Goal: Information Seeking & Learning: Learn about a topic

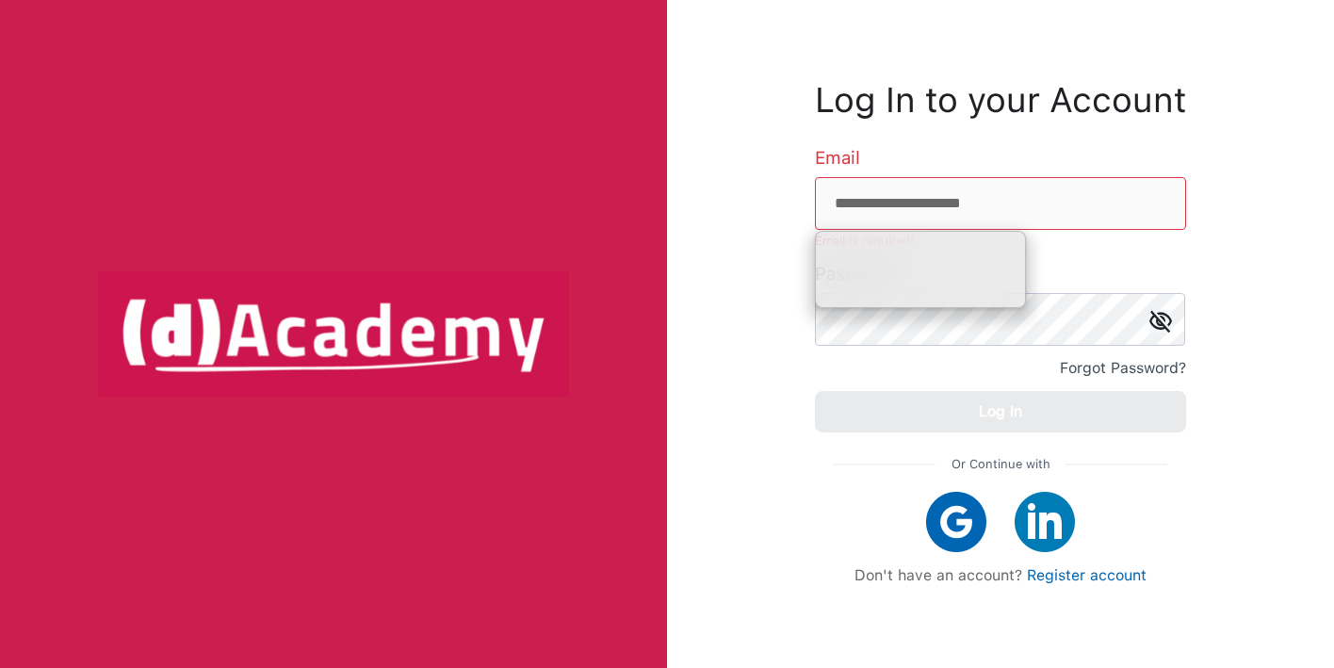
click at [801, 339] on div "**********" at bounding box center [1000, 334] width 667 height 668
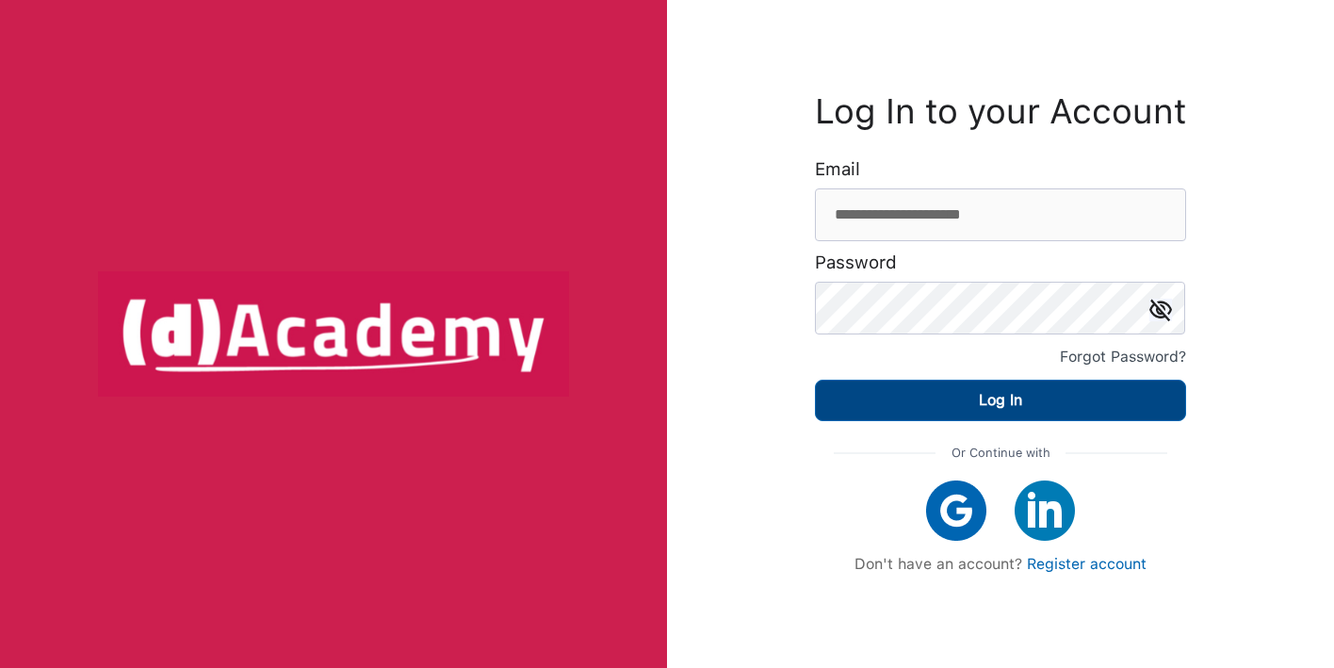
click at [1001, 397] on div "Log In" at bounding box center [1000, 400] width 43 height 26
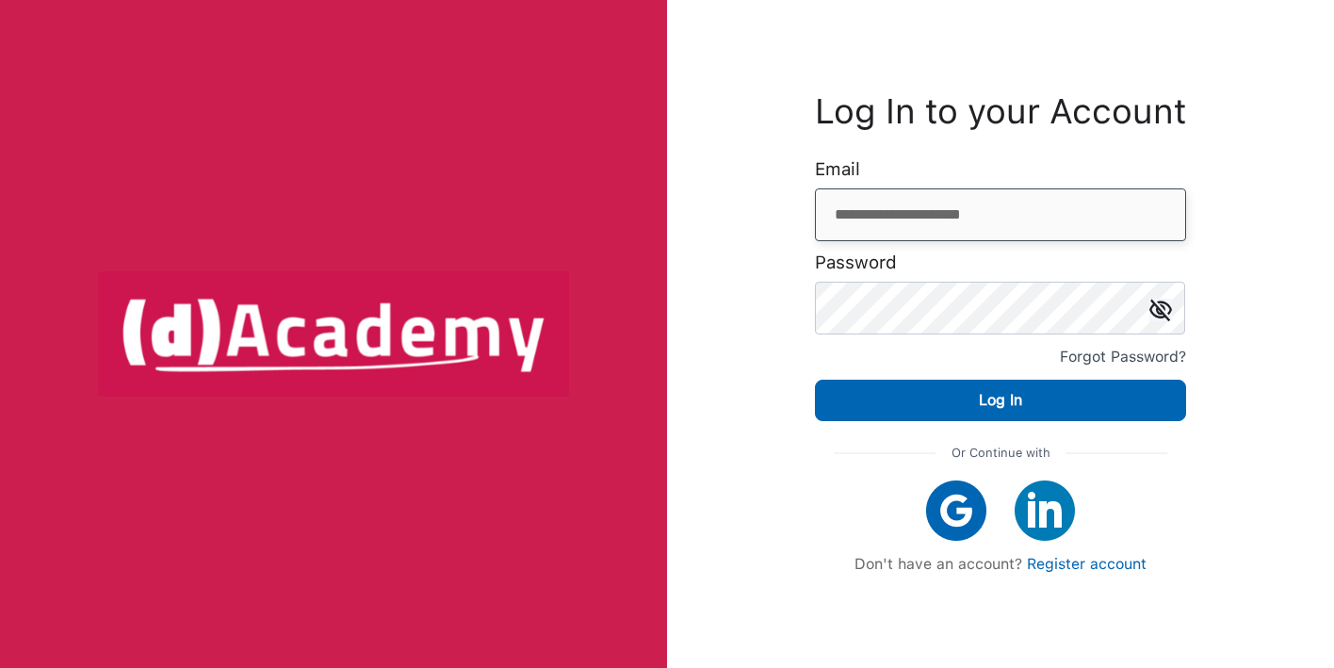
drag, startPoint x: 1055, startPoint y: 205, endPoint x: 784, endPoint y: 204, distance: 271.3
click at [784, 204] on div "**********" at bounding box center [1000, 334] width 667 height 668
paste input "**"
type input "**********"
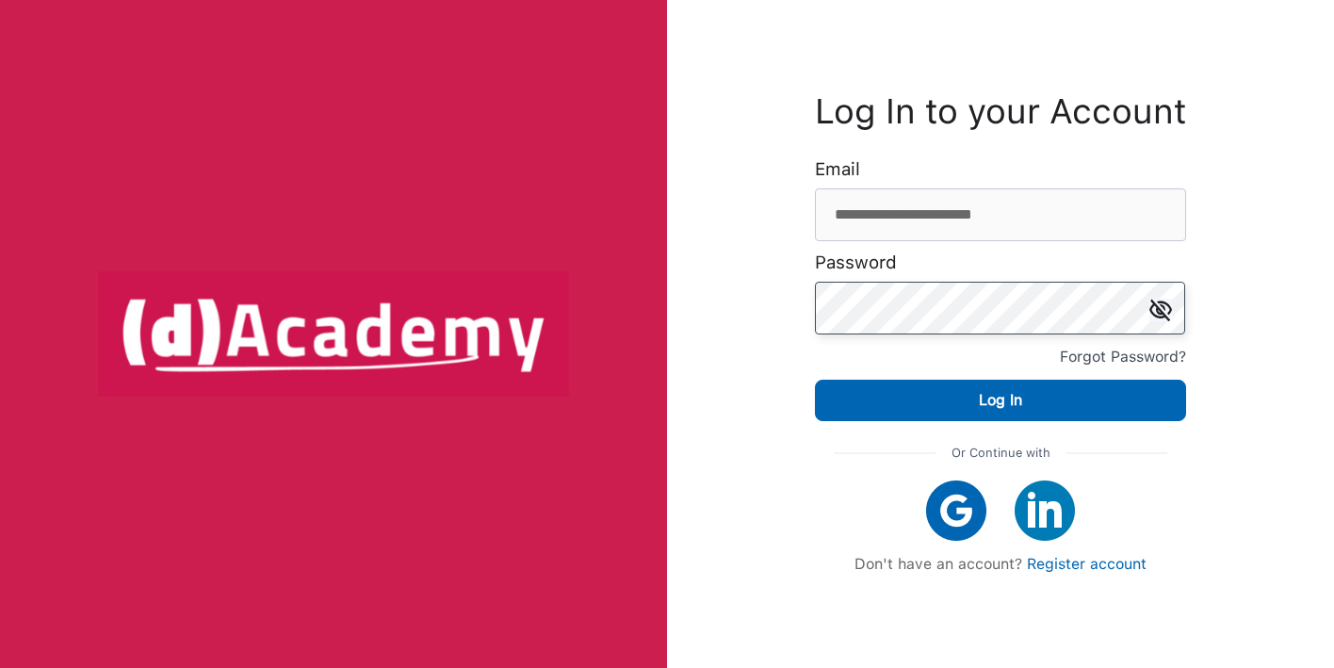
click at [758, 290] on div "**********" at bounding box center [1000, 334] width 667 height 668
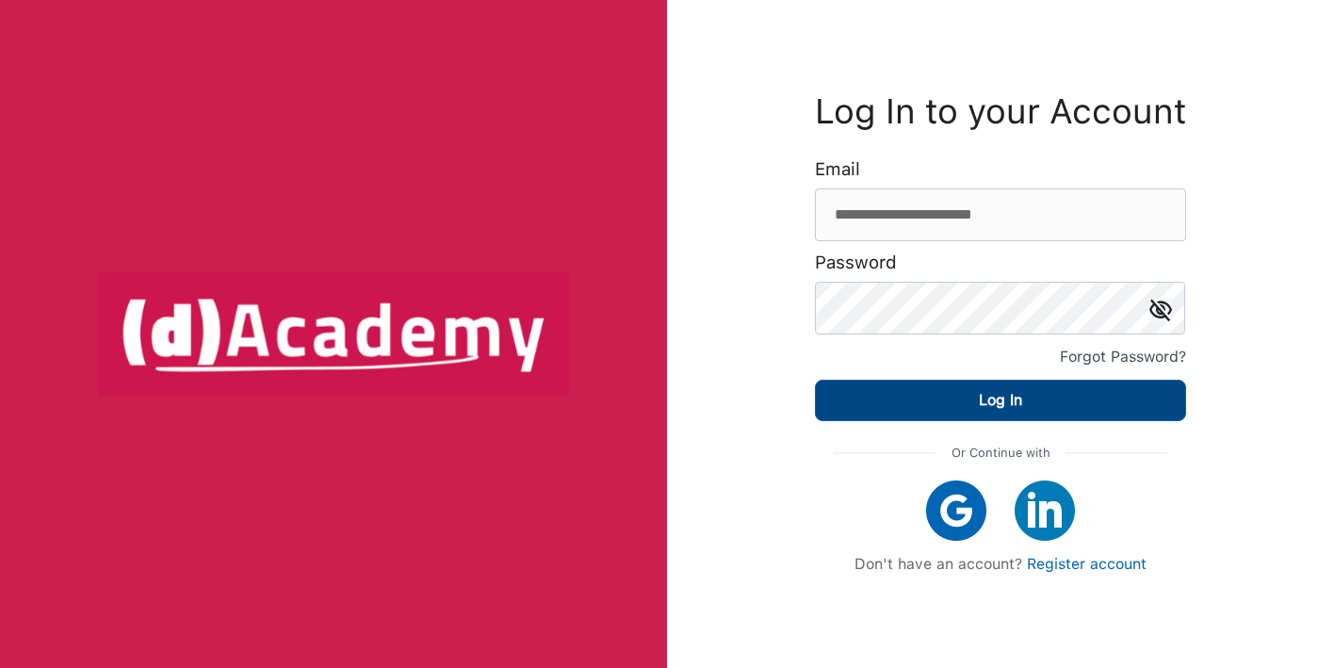
click at [979, 406] on div "Log In" at bounding box center [1000, 400] width 43 height 26
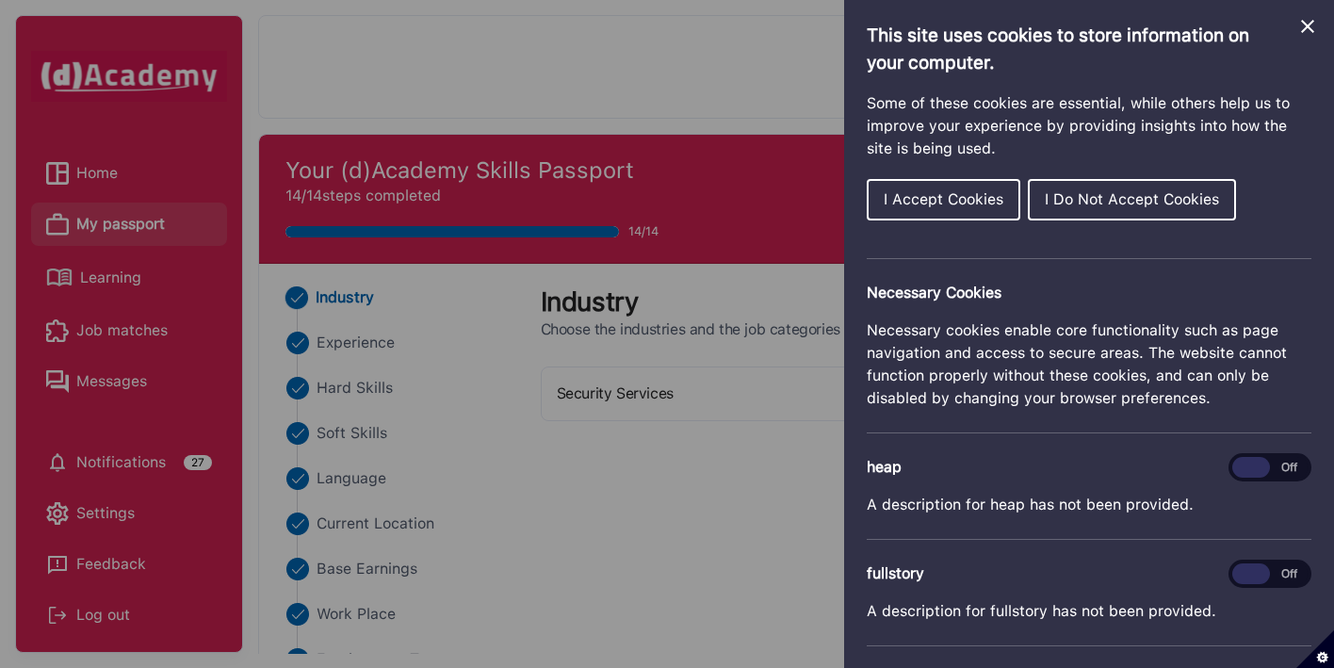
click at [1304, 36] on icon "Close Cookie Control" at bounding box center [1307, 26] width 23 height 23
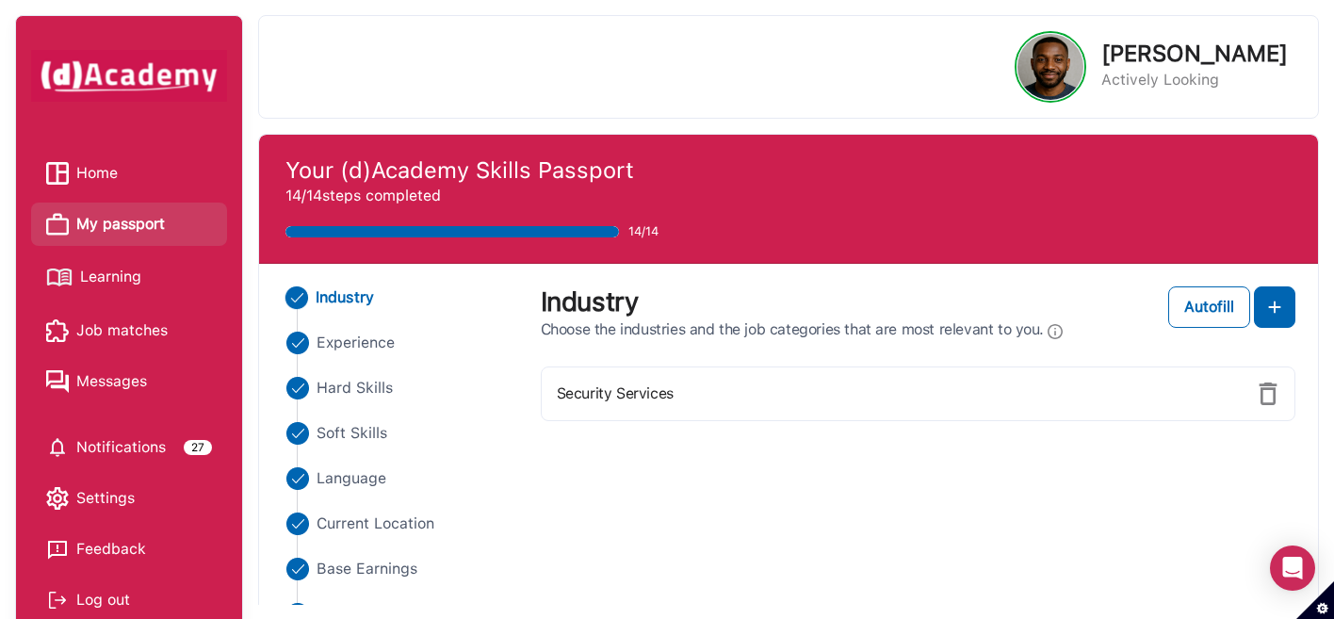
click at [95, 174] on span "Home" at bounding box center [96, 173] width 41 height 28
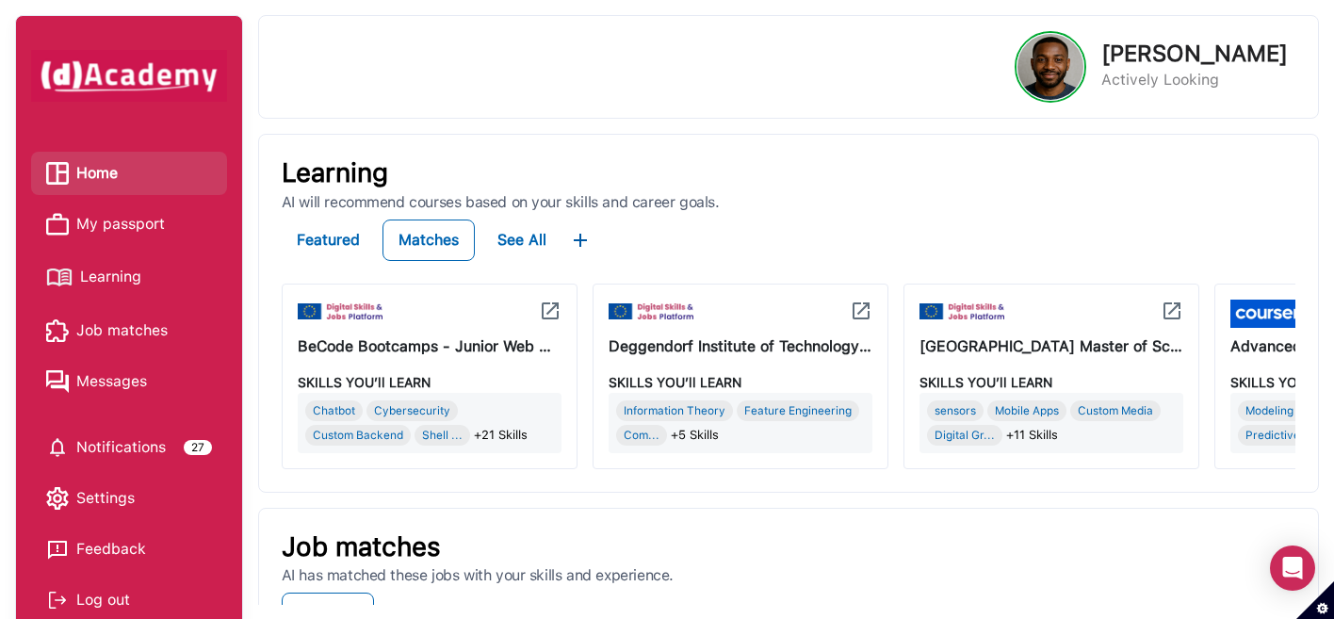
click at [1083, 68] on img at bounding box center [1050, 67] width 66 height 66
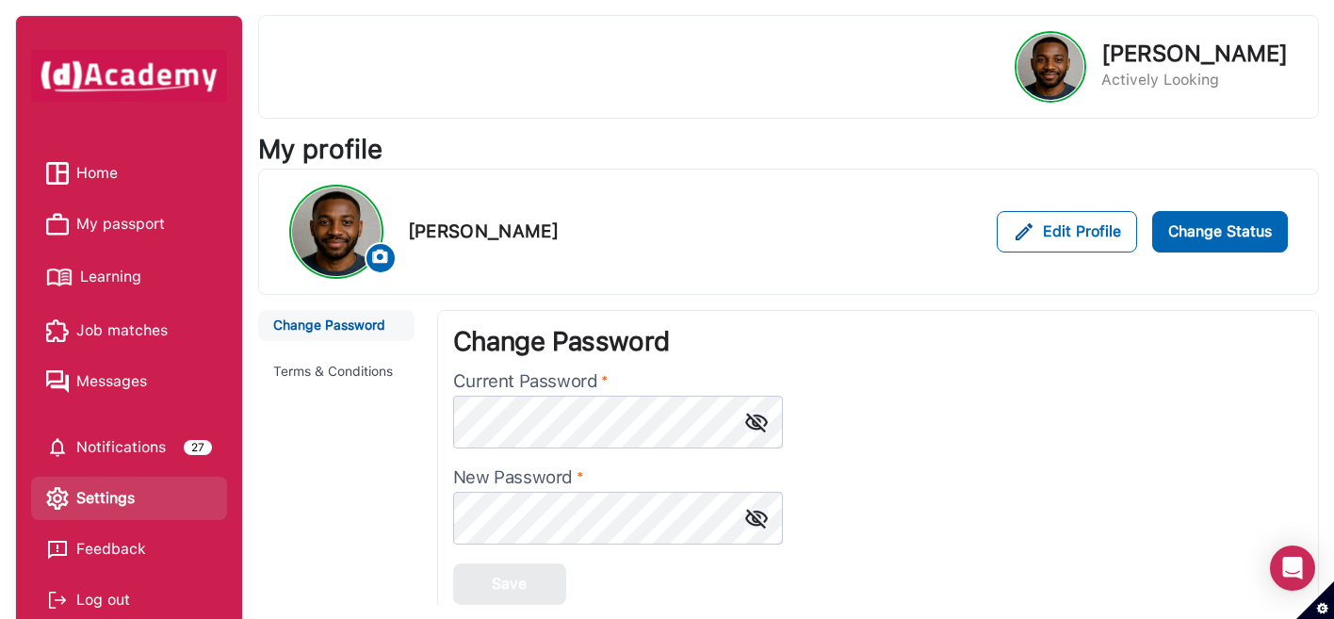
click at [135, 210] on span "My passport" at bounding box center [120, 224] width 89 height 28
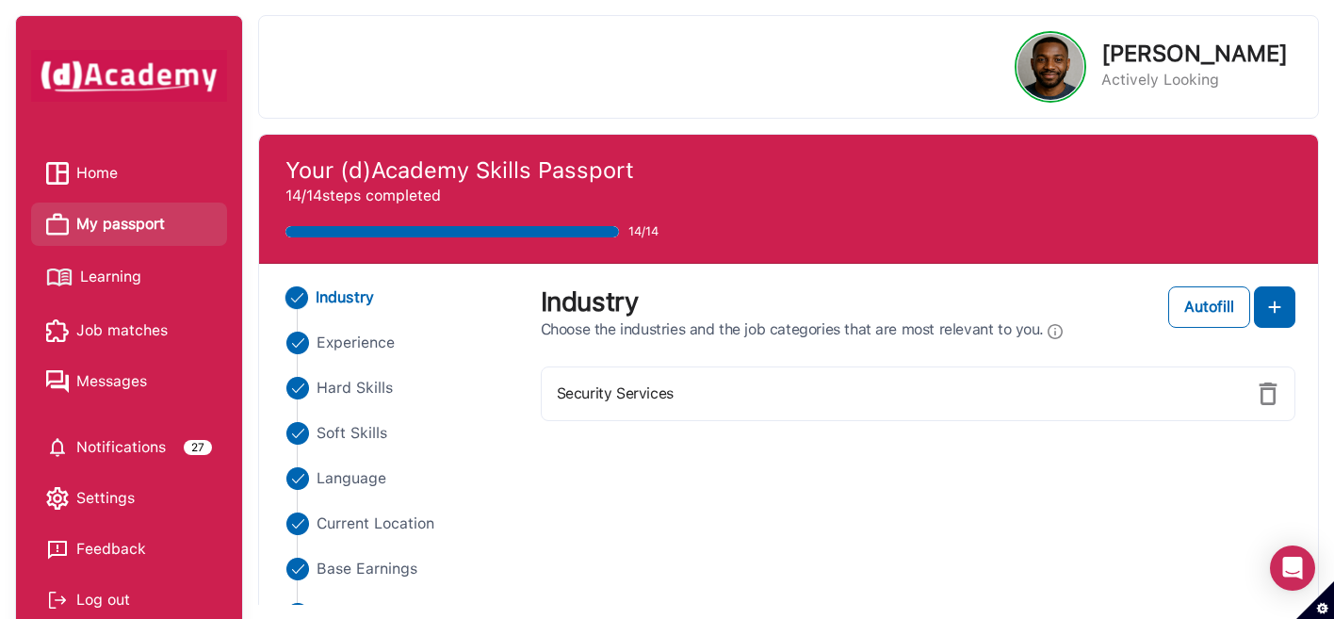
scroll to position [85, 0]
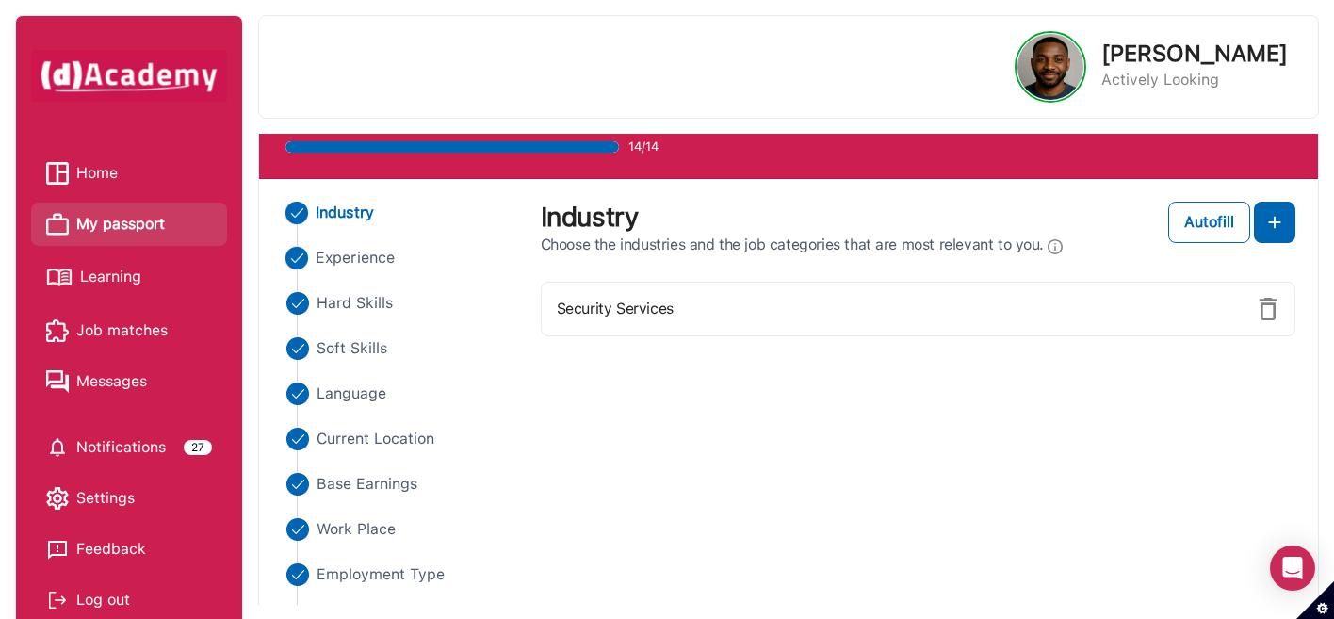
click at [352, 260] on span "Experience" at bounding box center [355, 258] width 79 height 23
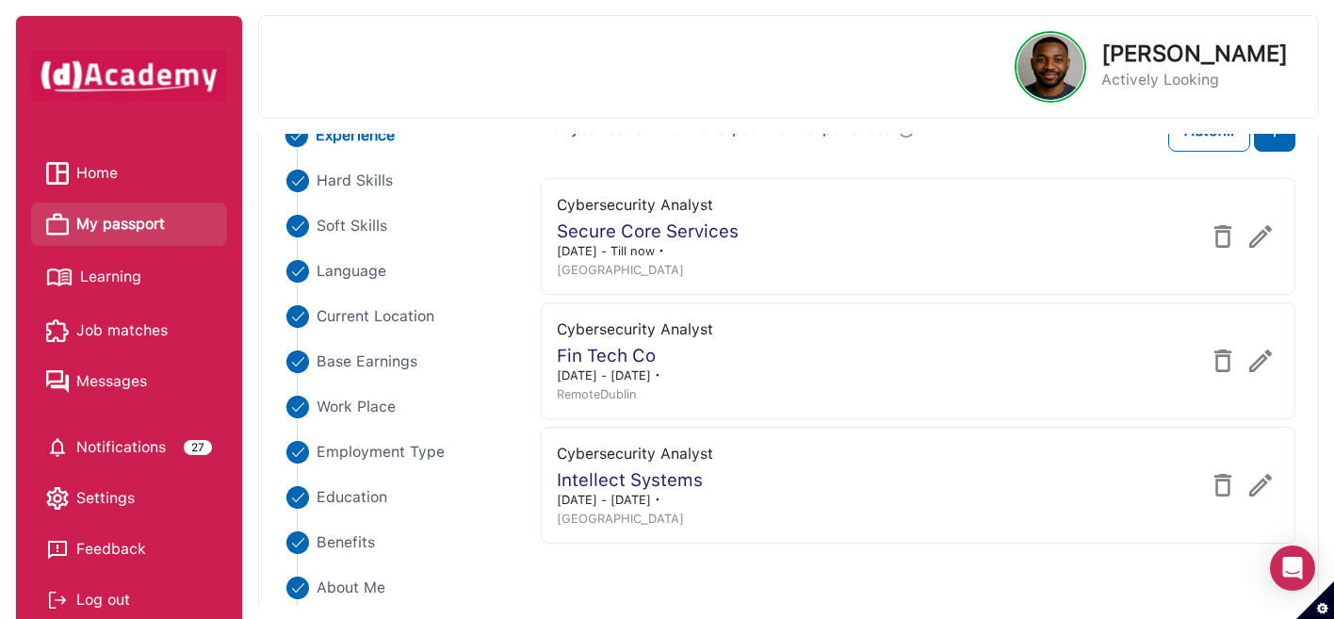
scroll to position [229, 0]
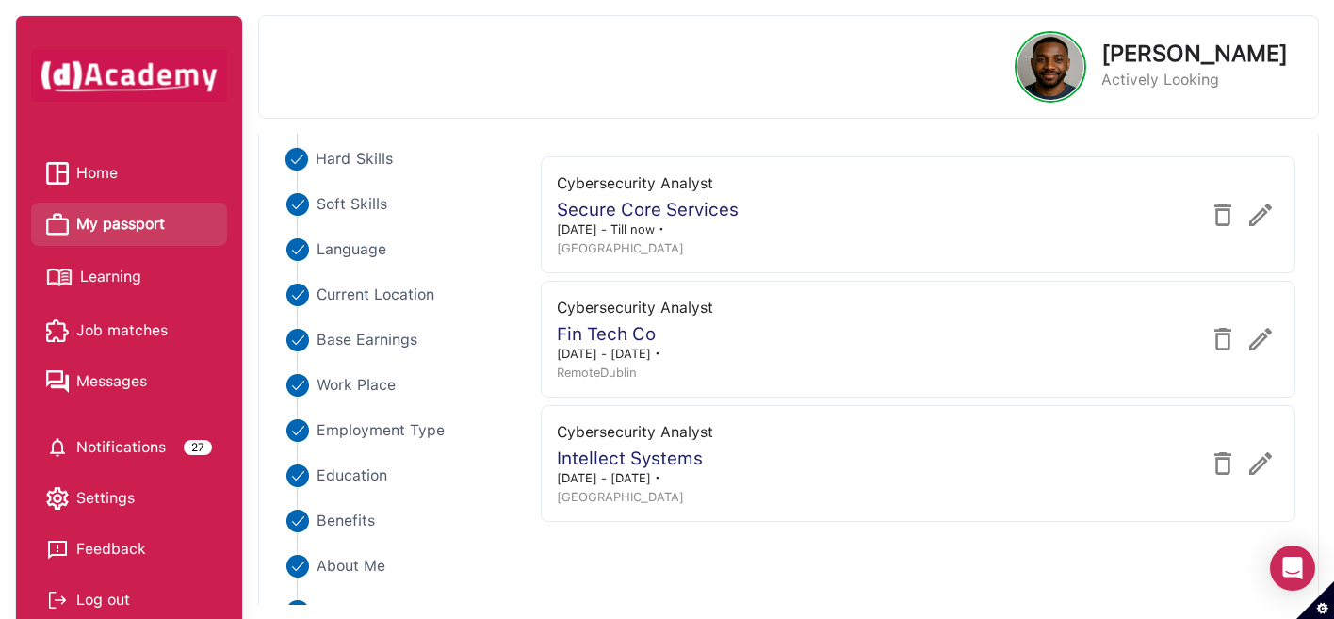
click at [363, 162] on span "Hard Skills" at bounding box center [354, 159] width 77 height 23
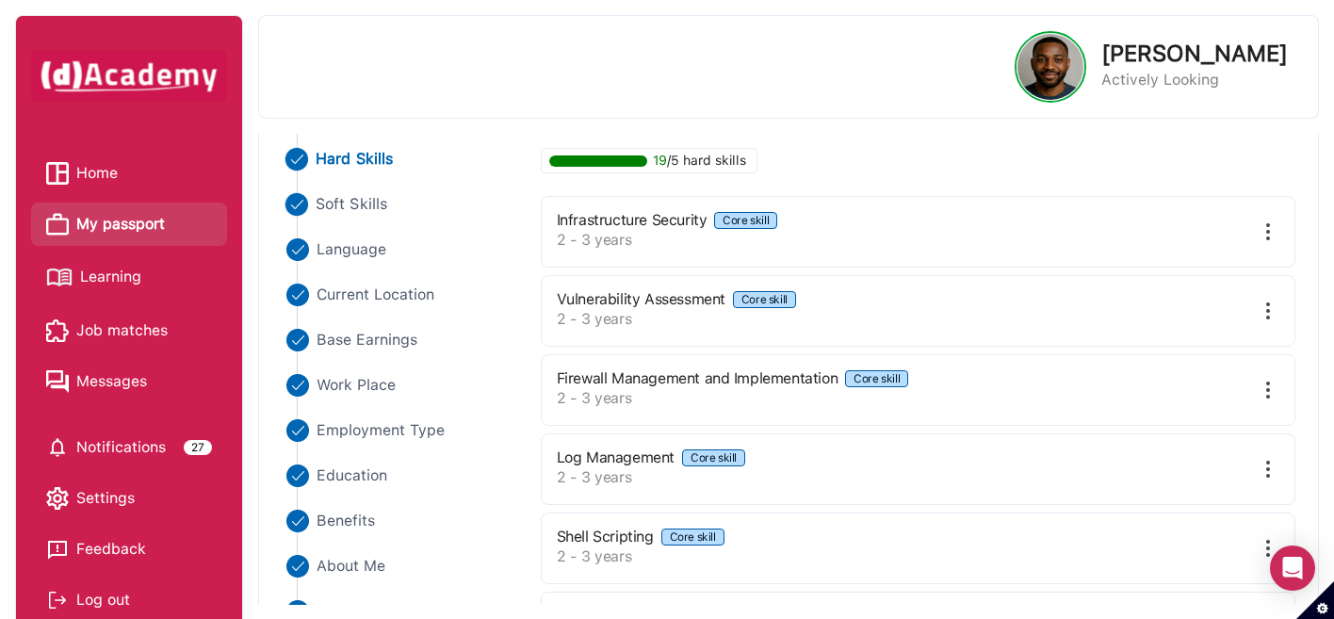
click at [354, 210] on span "Soft Skills" at bounding box center [352, 204] width 72 height 23
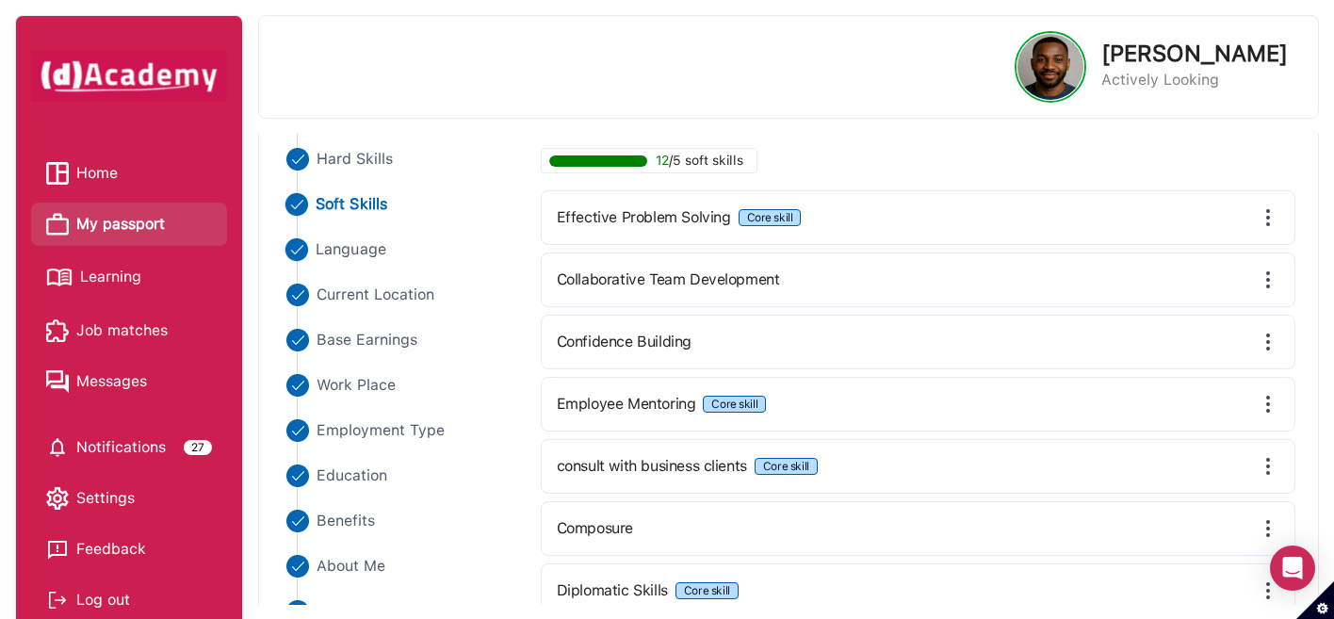
click at [344, 252] on span "Language" at bounding box center [351, 249] width 71 height 23
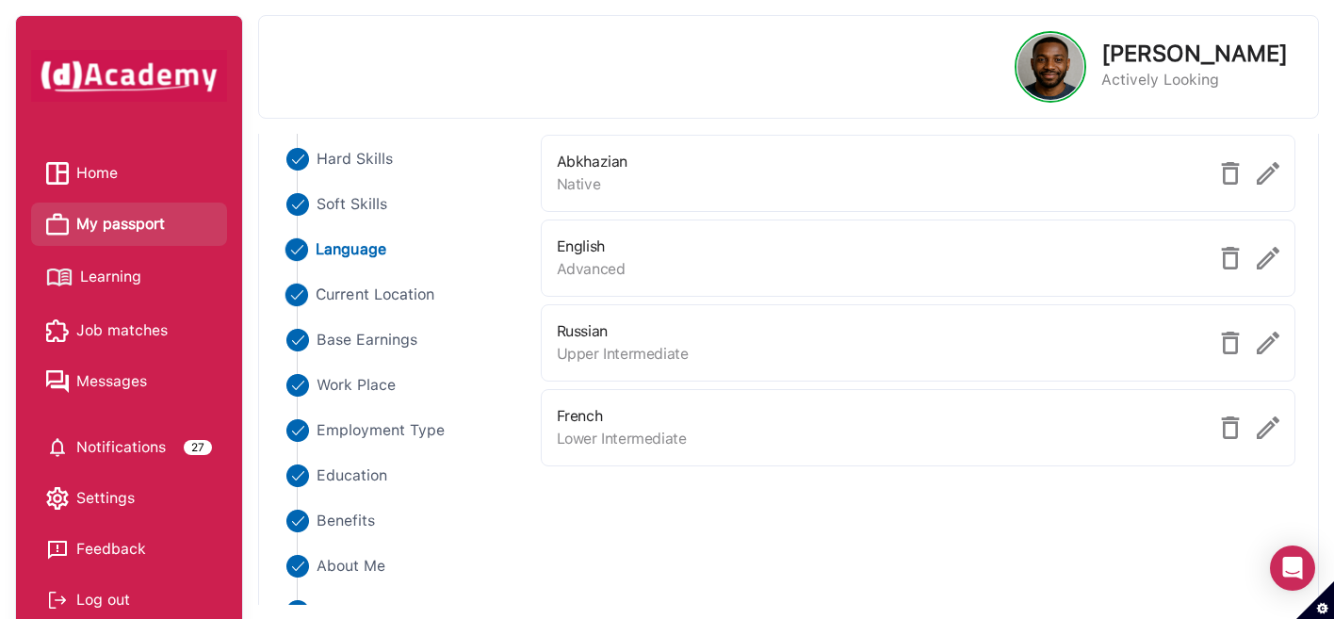
click at [349, 293] on span "Current Location" at bounding box center [375, 295] width 119 height 23
select select "*******"
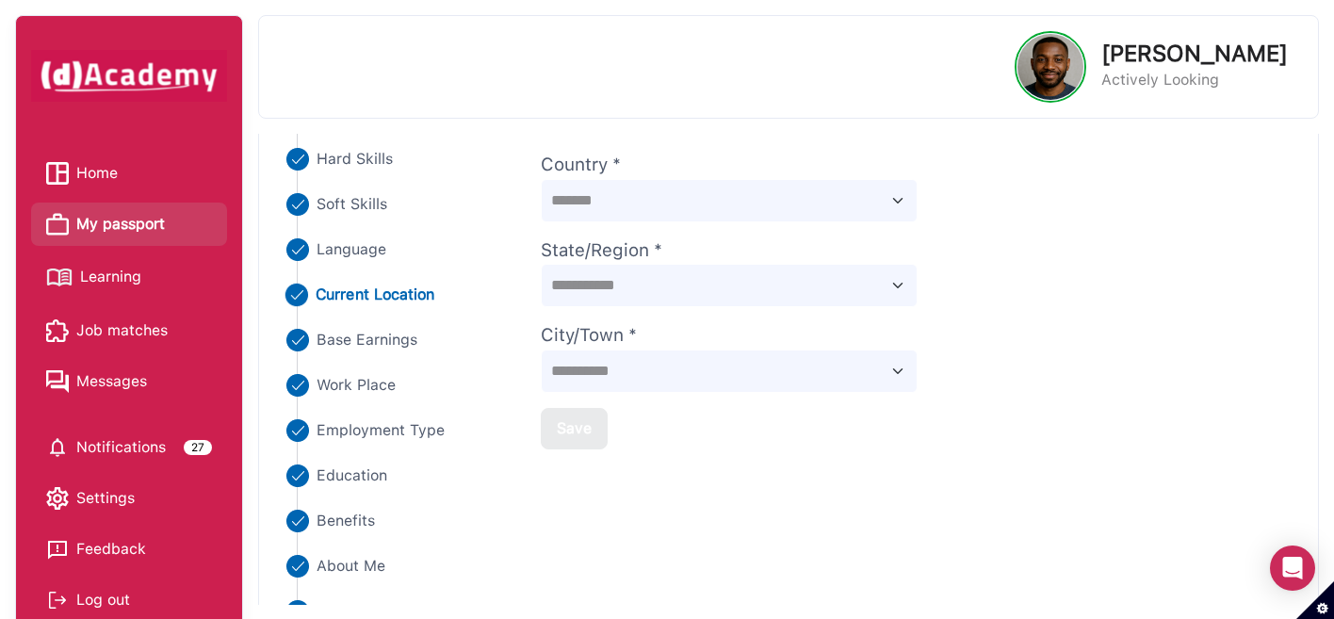
click at [109, 282] on span "Learning" at bounding box center [110, 277] width 61 height 28
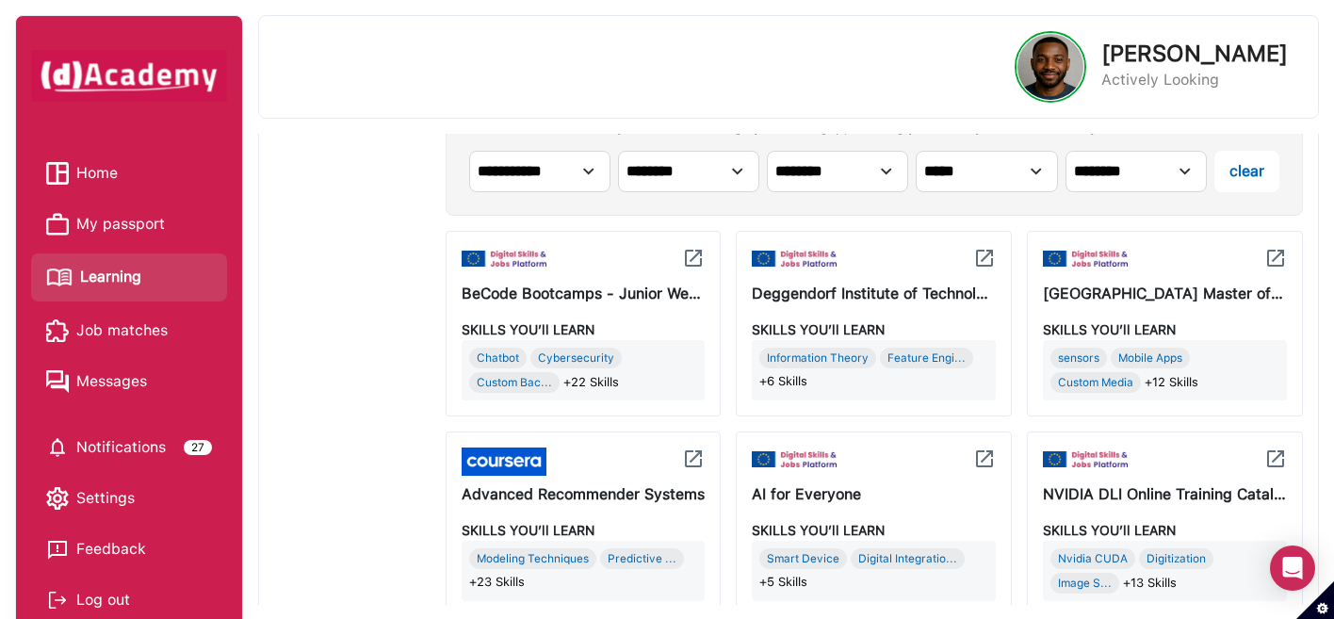
scroll to position [699, 0]
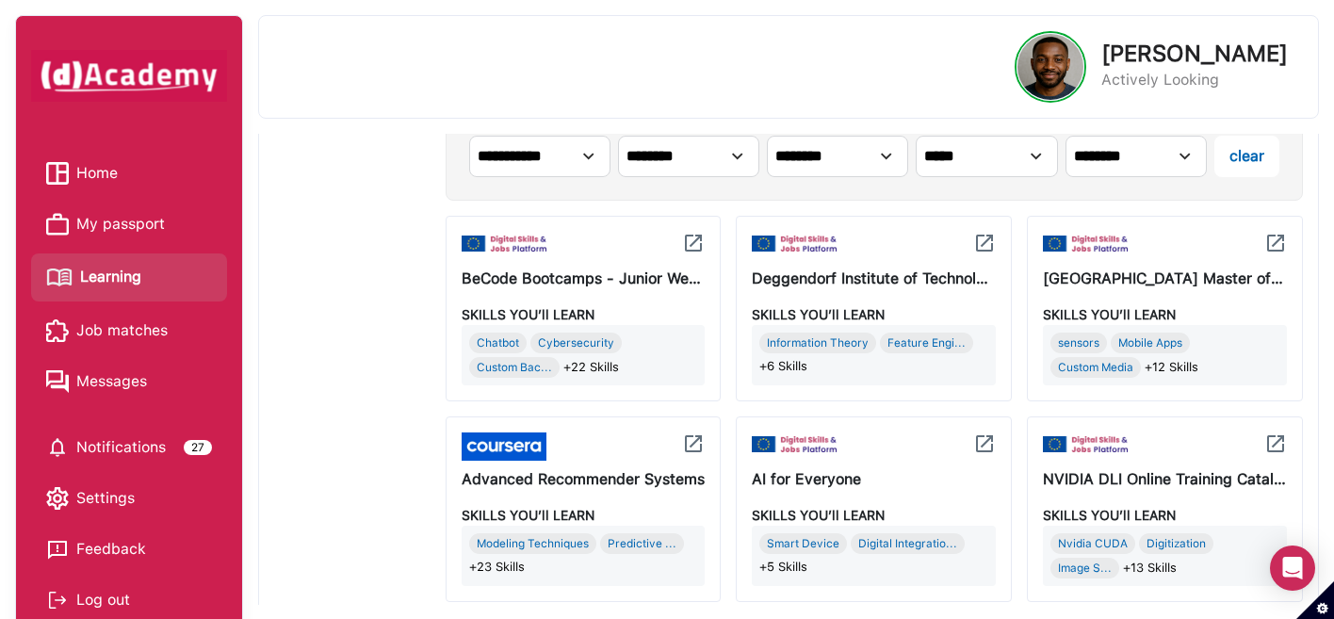
click at [624, 278] on div "BeCode Bootcamps - Junior Web Developer, AI, DevSecOps" at bounding box center [584, 279] width 244 height 23
click at [693, 243] on img at bounding box center [693, 243] width 23 height 23
click at [147, 317] on span "Job matches" at bounding box center [121, 331] width 91 height 28
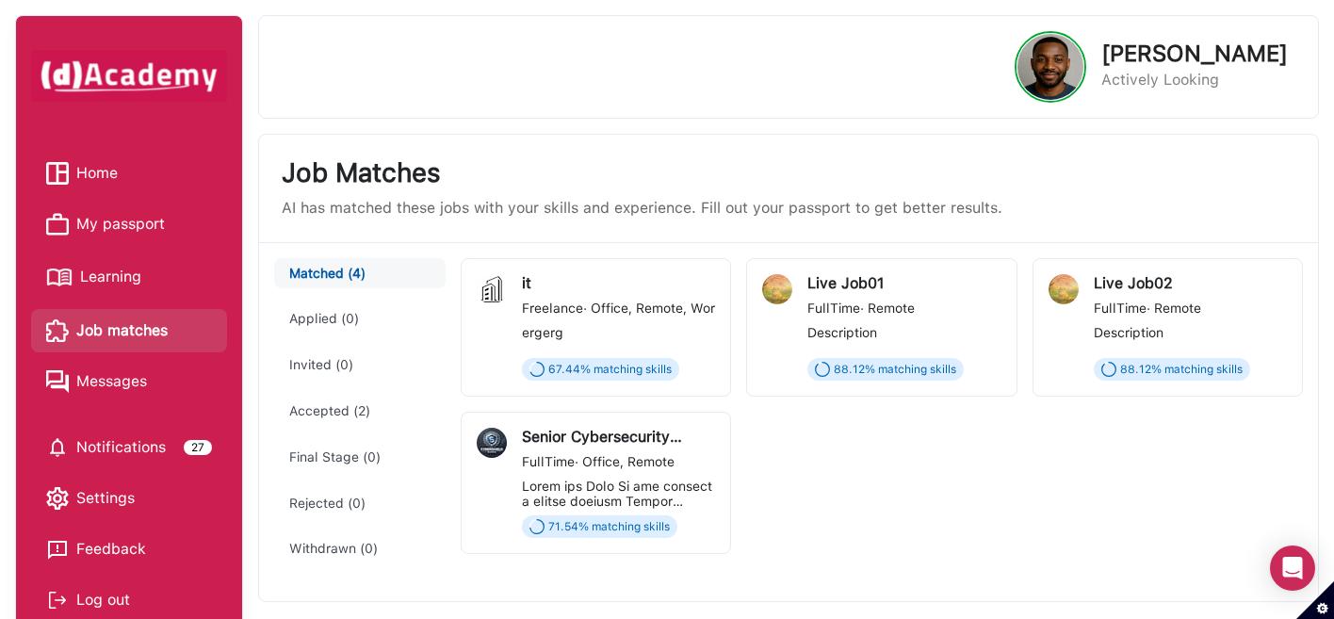
click at [578, 504] on div at bounding box center [618, 494] width 193 height 30
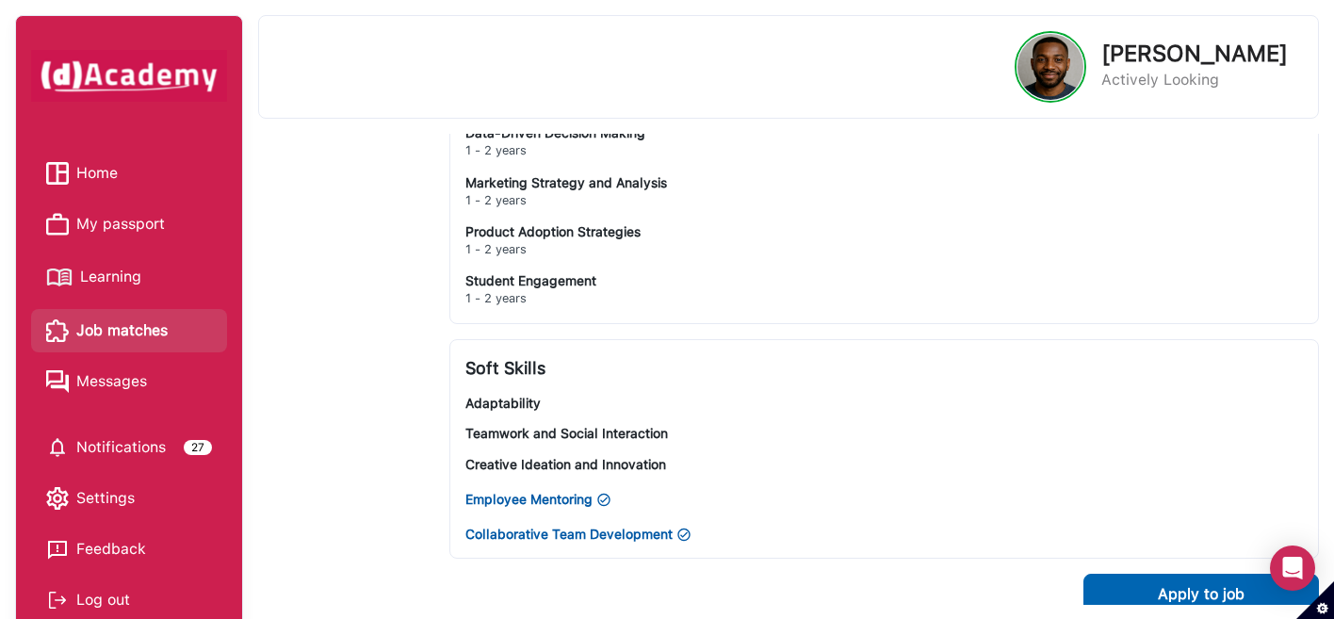
scroll to position [1083, 0]
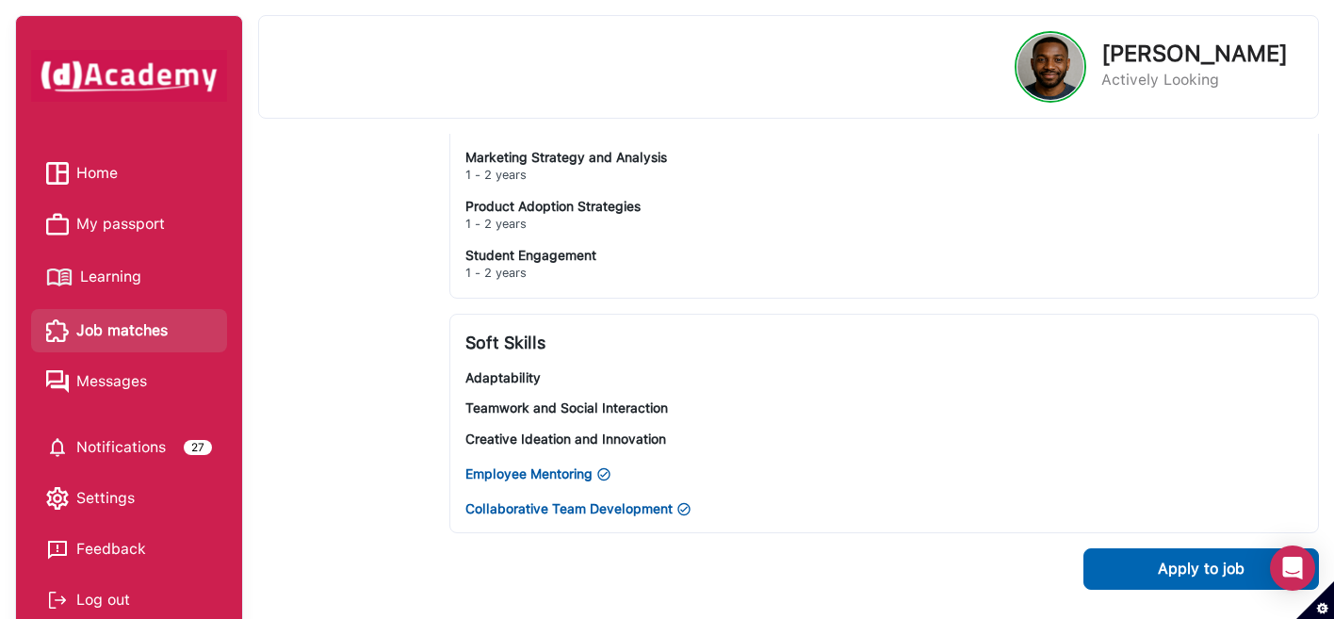
click at [104, 383] on span "Messages" at bounding box center [111, 381] width 71 height 28
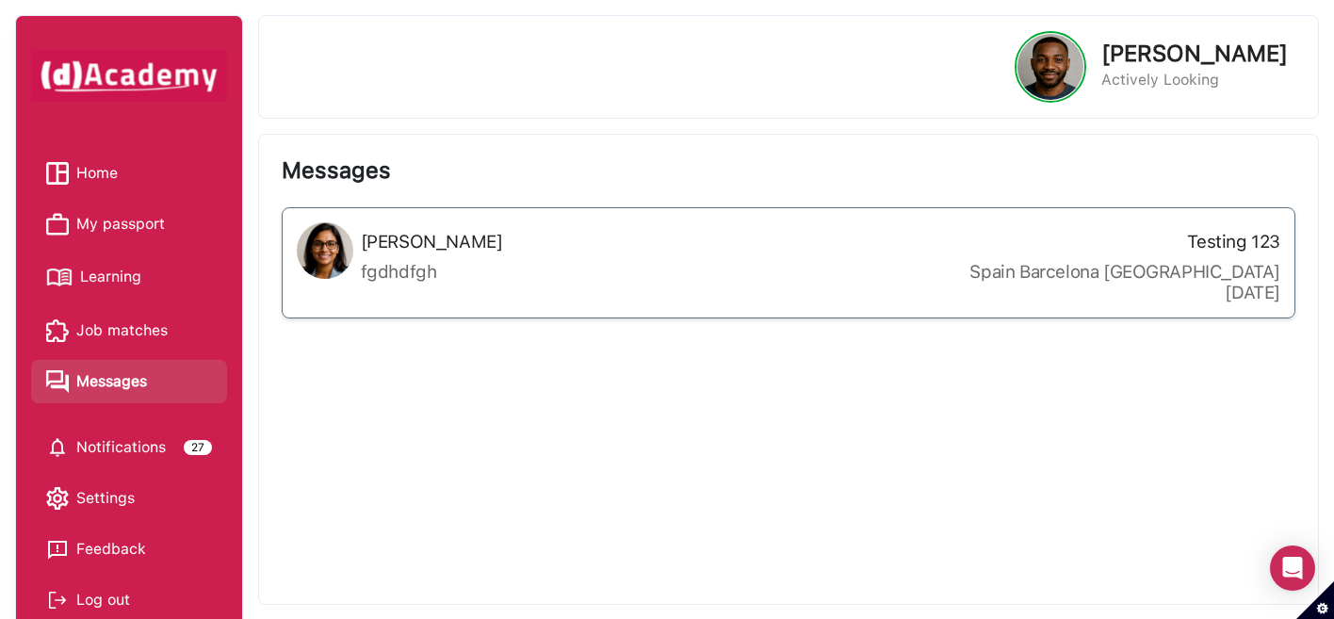
click at [410, 268] on label "fgdhdfgh" at bounding box center [432, 272] width 142 height 21
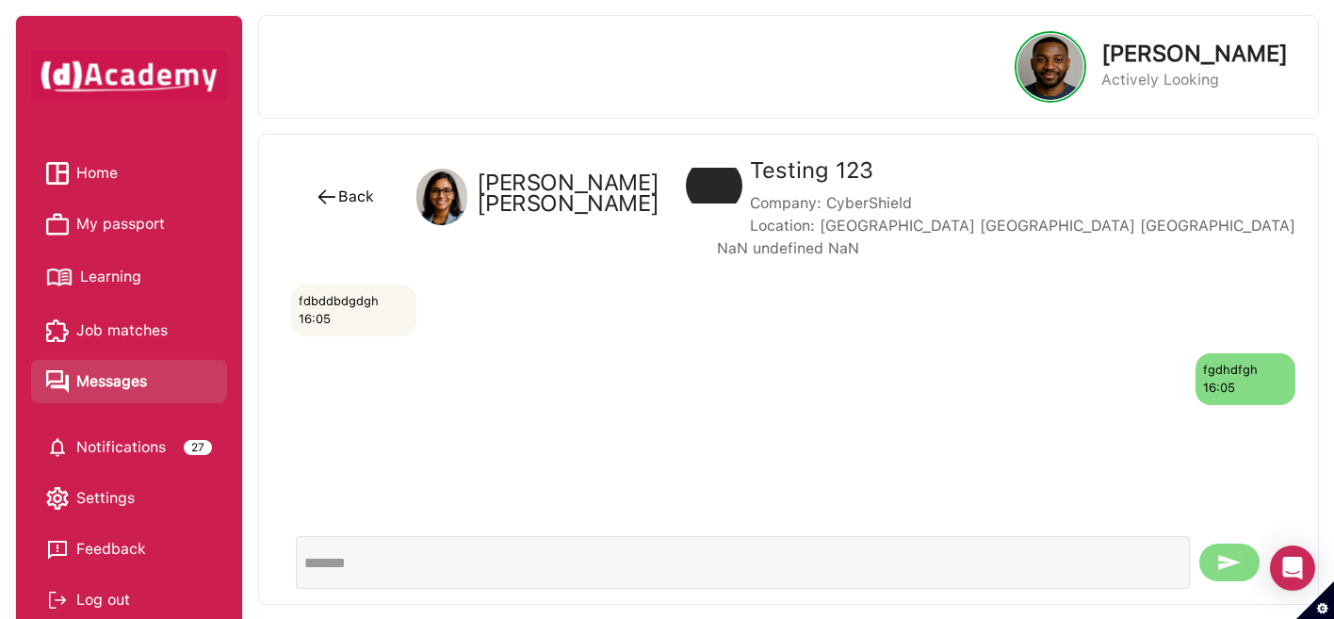
click at [120, 445] on span "Notifications" at bounding box center [120, 447] width 89 height 28
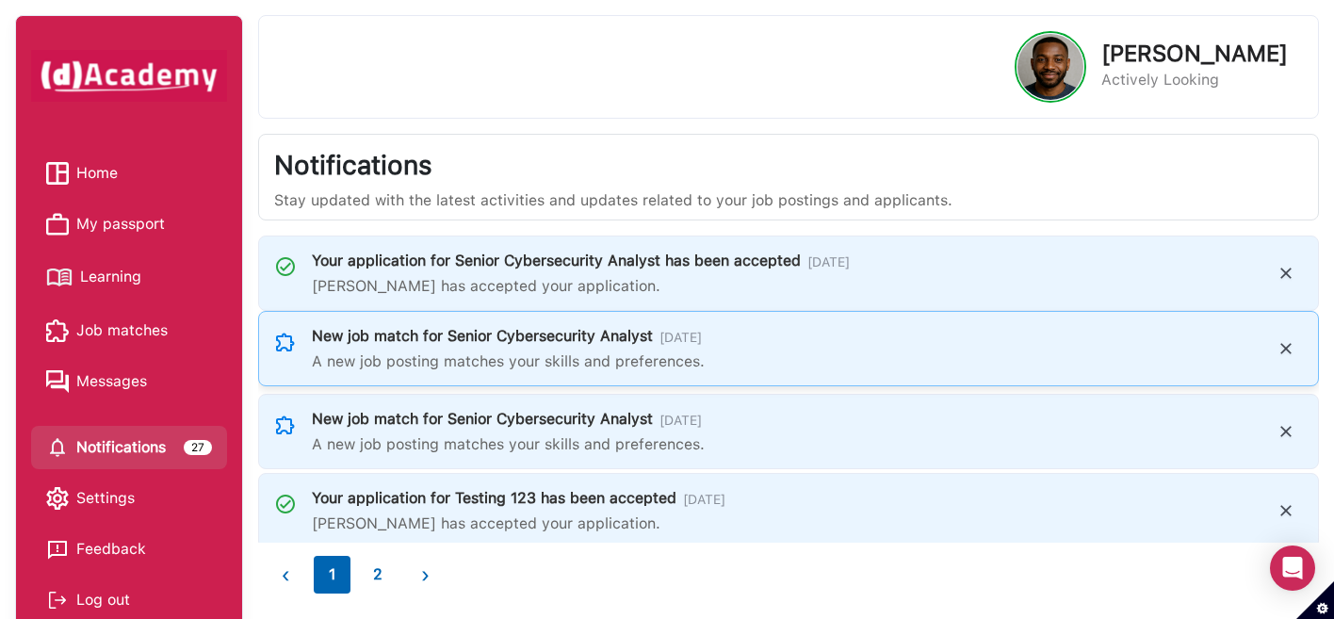
click at [572, 347] on div "New job match for Senior Cybersecurity Analyst [DATE]" at bounding box center [783, 337] width 942 height 25
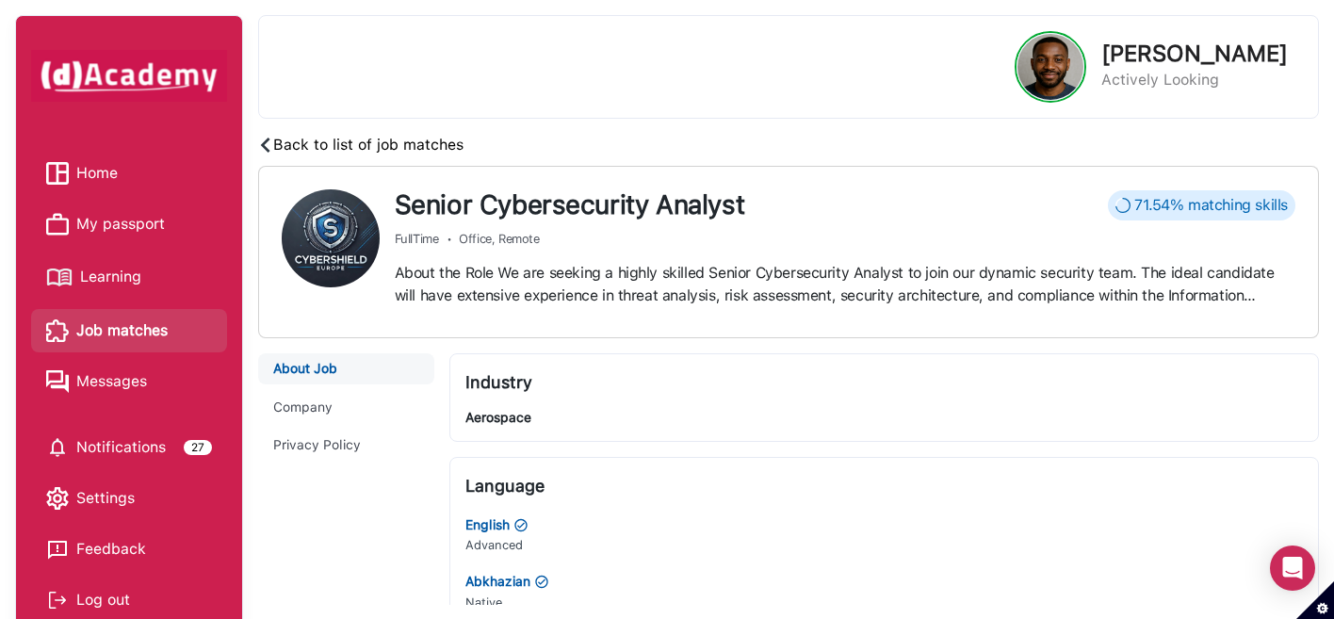
click at [264, 141] on img at bounding box center [265, 145] width 15 height 15
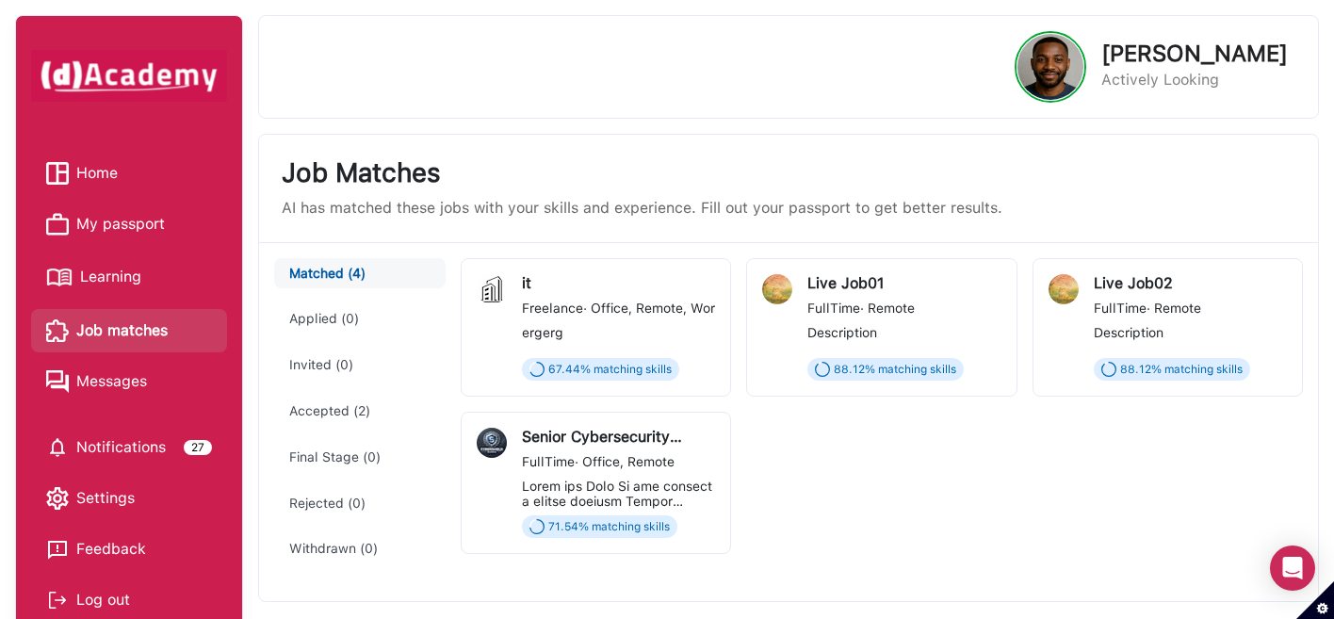
click at [860, 312] on div "FullTime · Remote" at bounding box center [903, 309] width 193 height 20
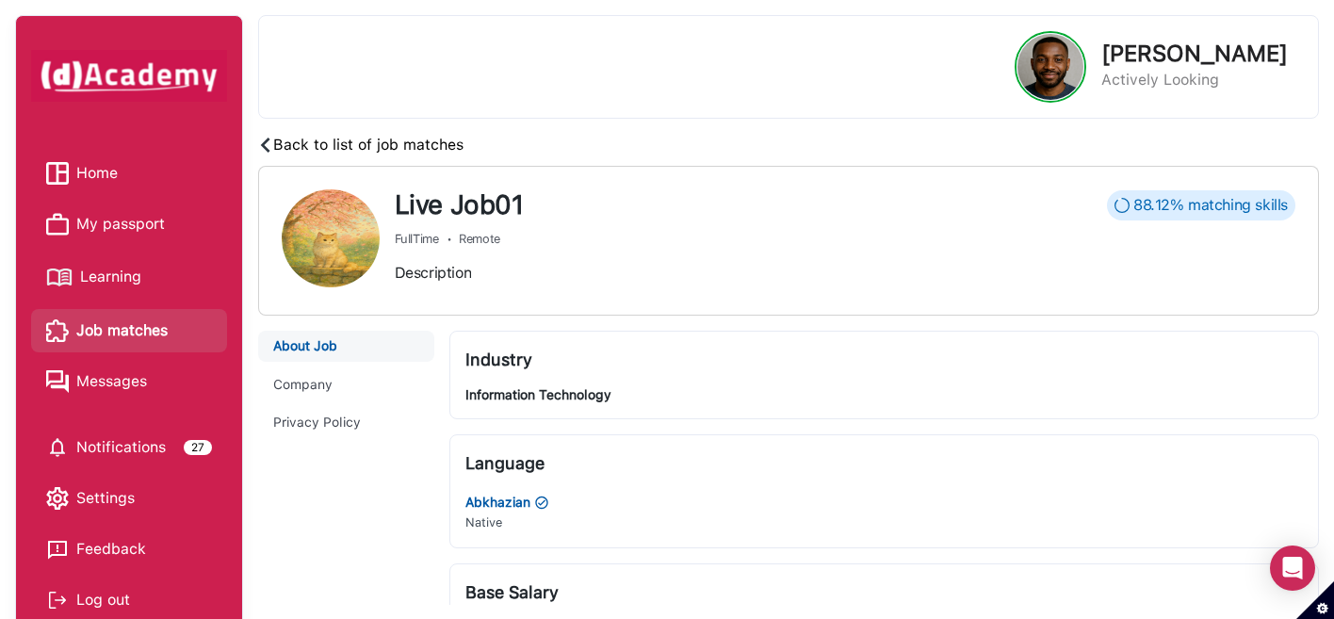
click at [267, 144] on img at bounding box center [265, 145] width 15 height 15
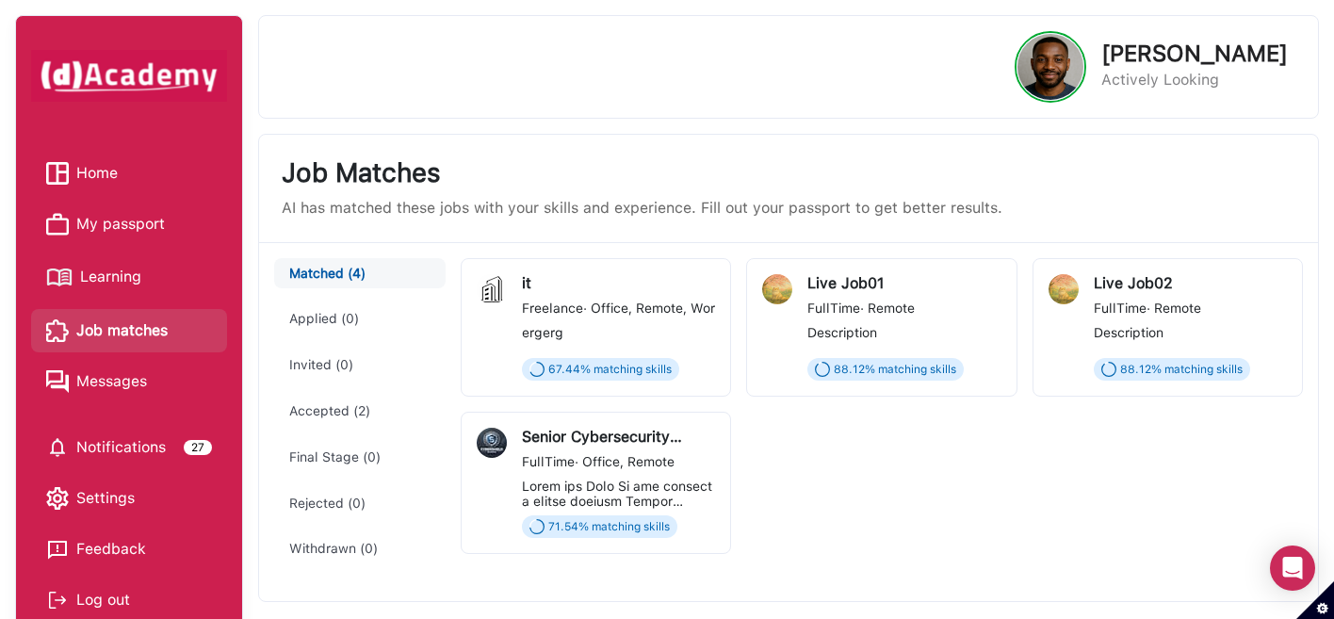
click at [133, 329] on span "Job matches" at bounding box center [121, 331] width 91 height 28
click at [133, 377] on span "Messages" at bounding box center [111, 381] width 71 height 28
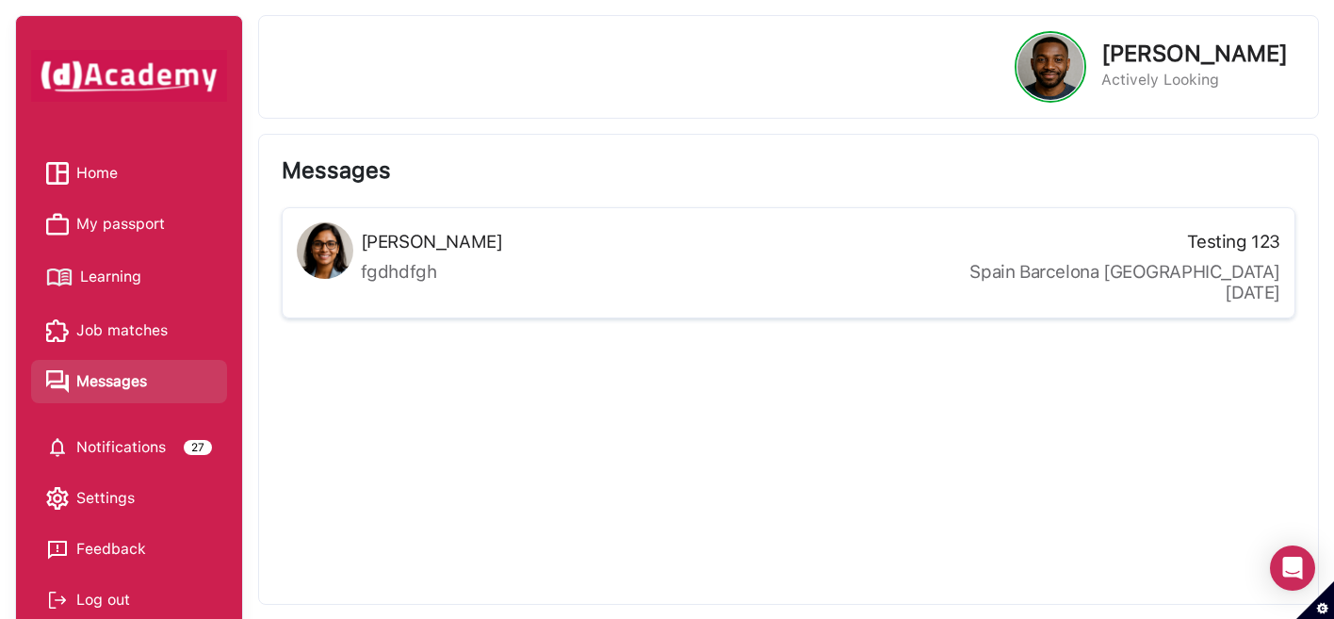
click at [126, 445] on span "Notifications" at bounding box center [120, 447] width 89 height 28
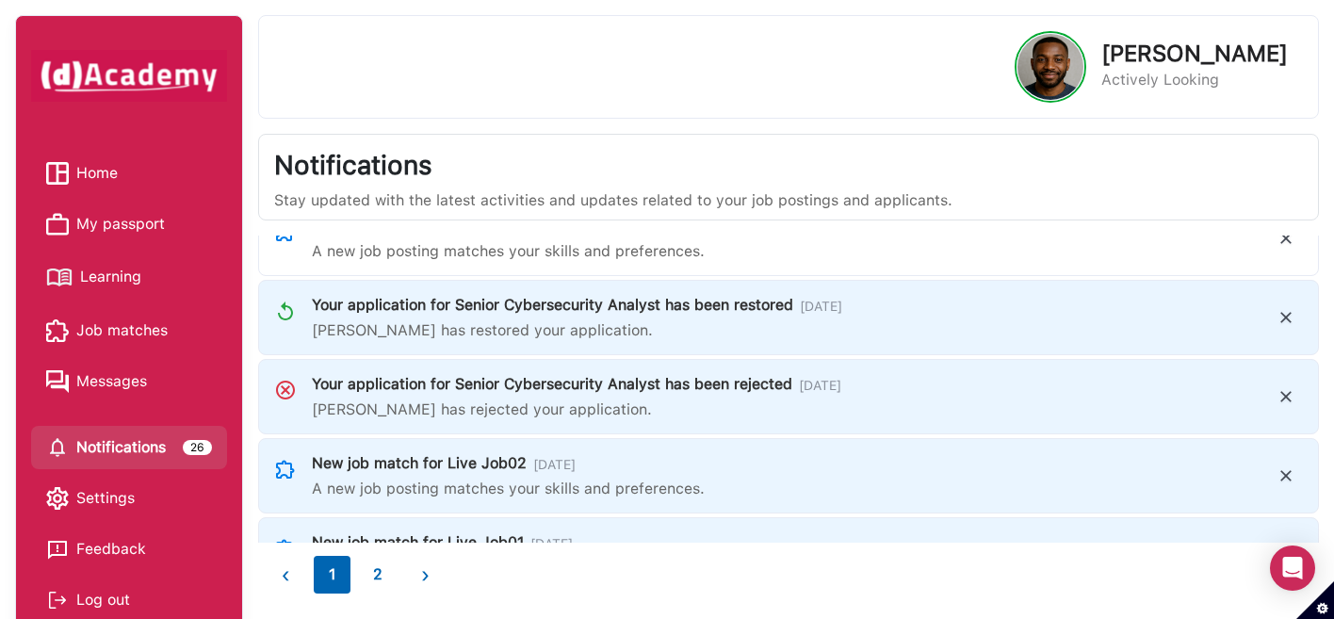
scroll to position [381, 0]
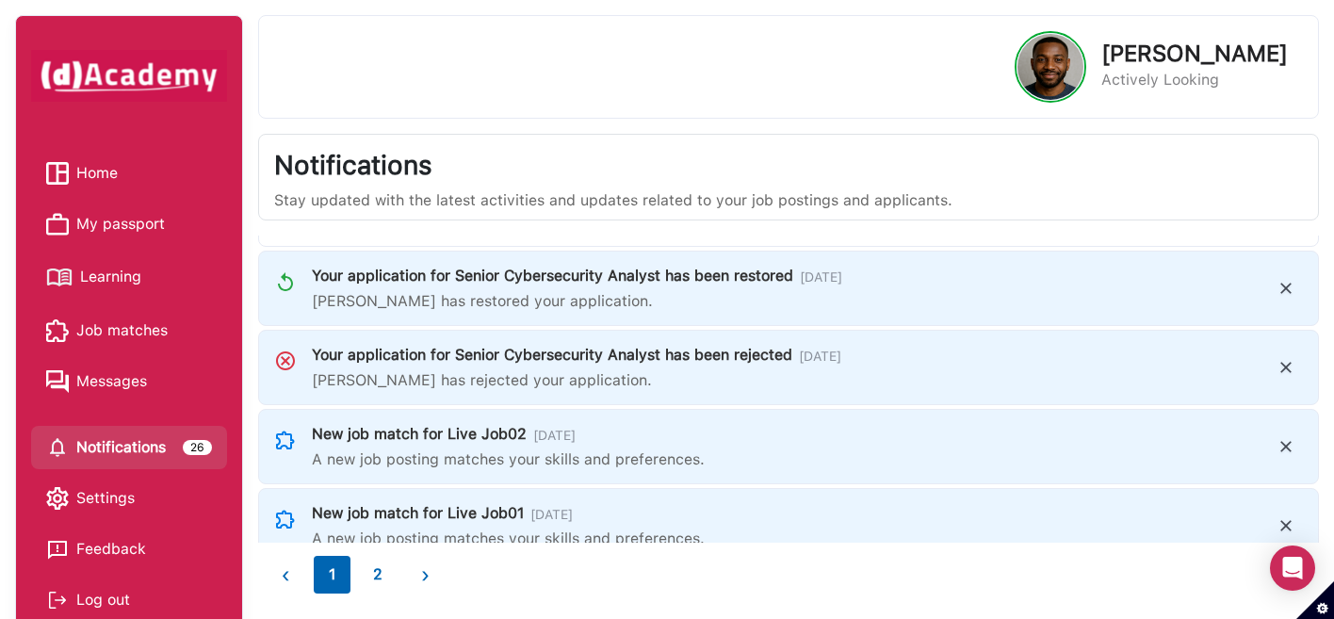
click at [128, 507] on span "Settings" at bounding box center [105, 498] width 58 height 28
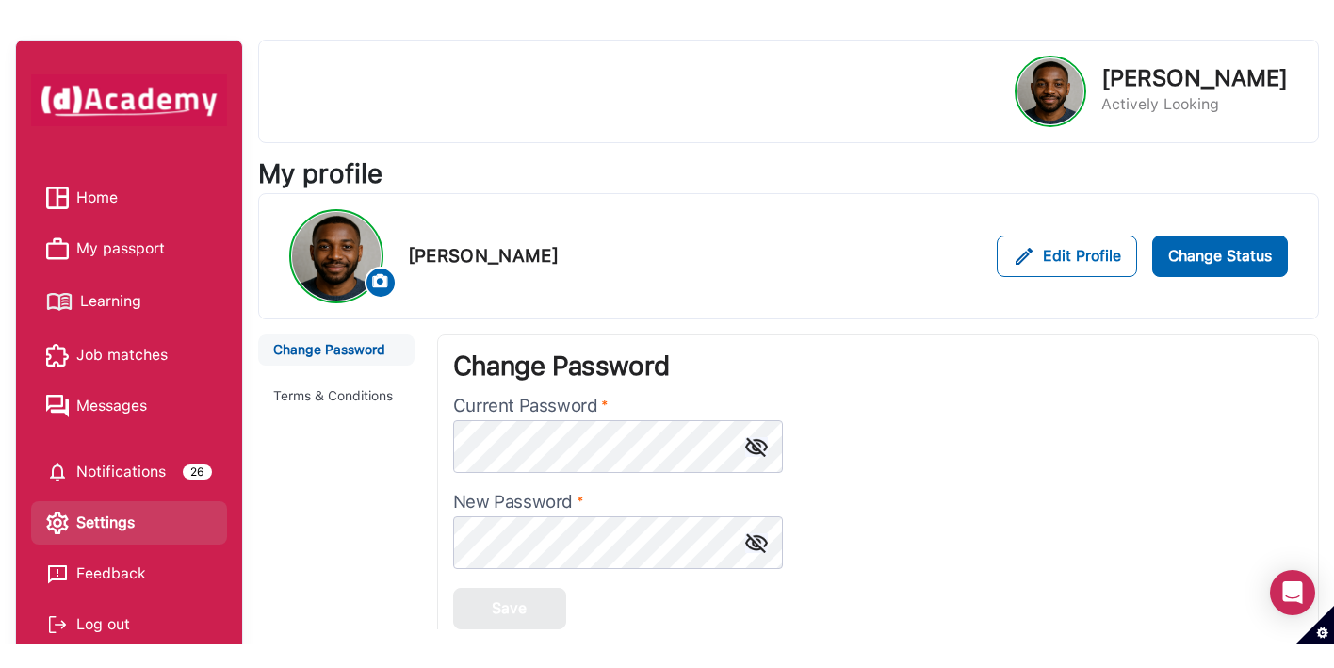
scroll to position [206, 0]
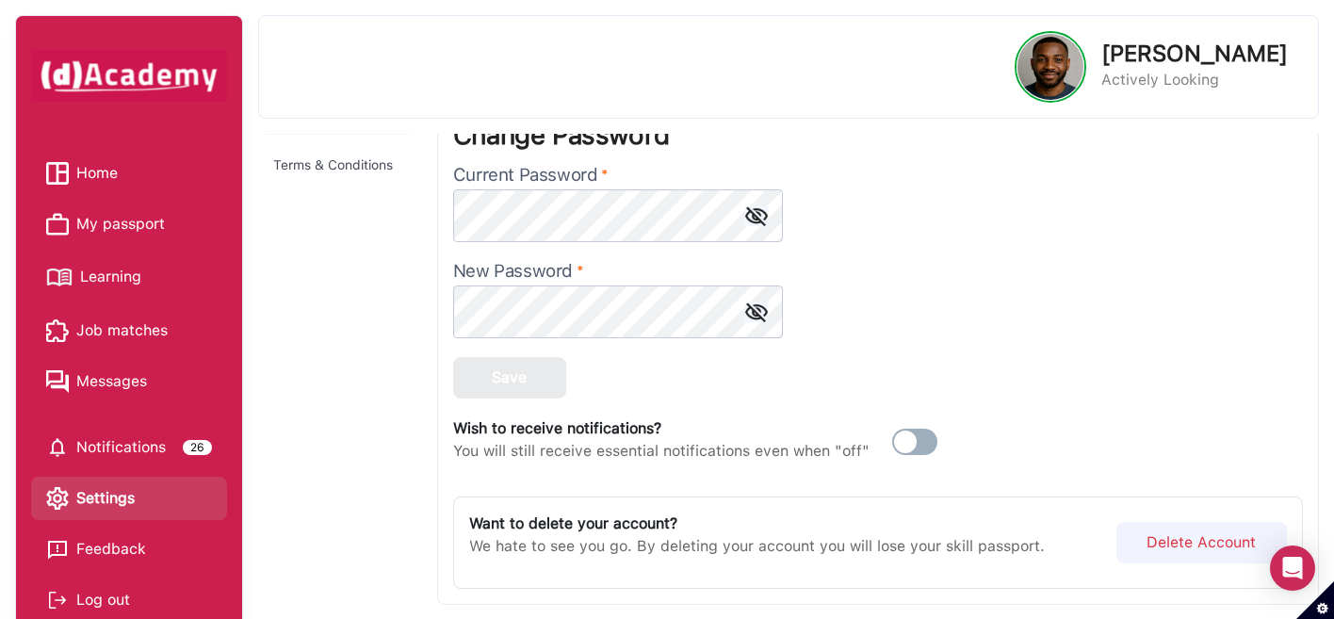
click at [90, 542] on link "Feedback" at bounding box center [129, 549] width 166 height 28
click at [97, 168] on span "Home" at bounding box center [96, 173] width 41 height 28
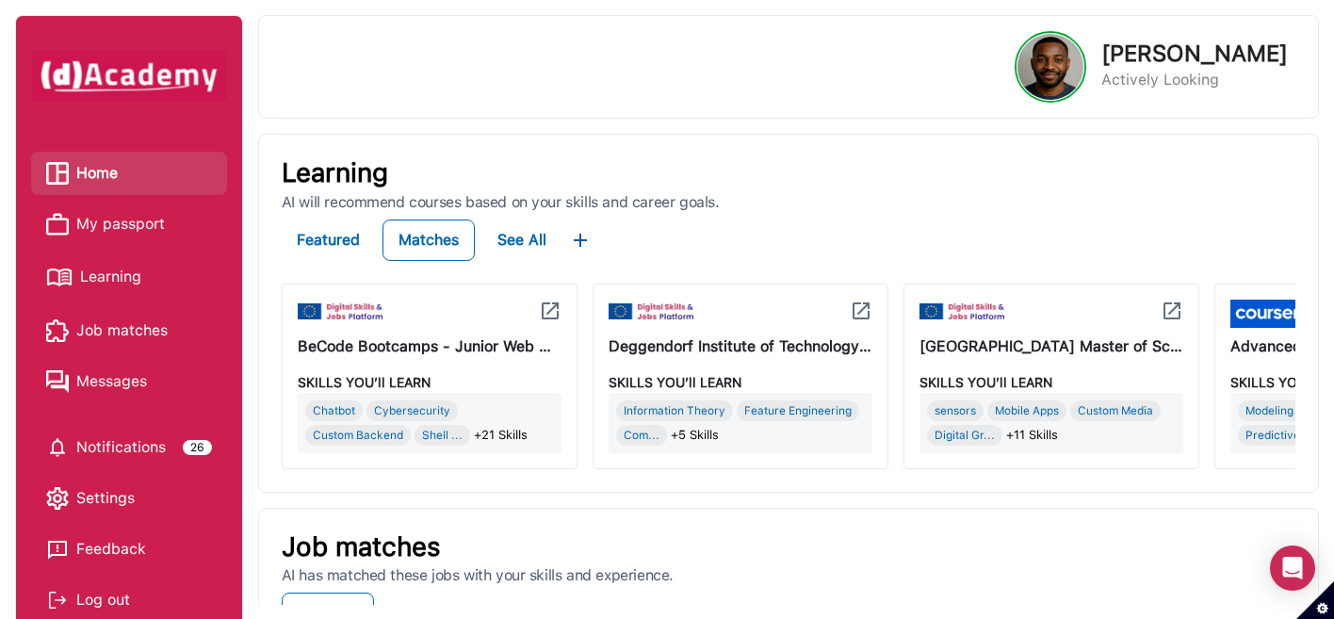
click at [91, 219] on span "My passport" at bounding box center [120, 224] width 89 height 28
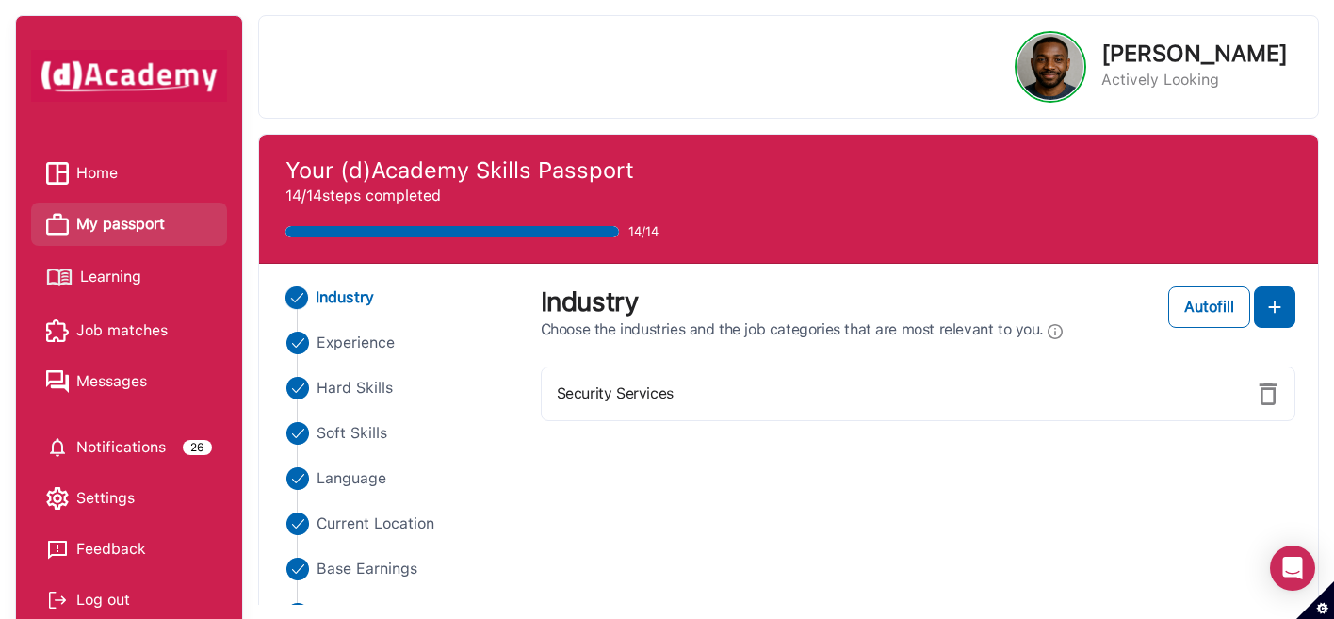
click at [132, 271] on span "Learning" at bounding box center [110, 277] width 61 height 28
